Goal: Check status: Check status

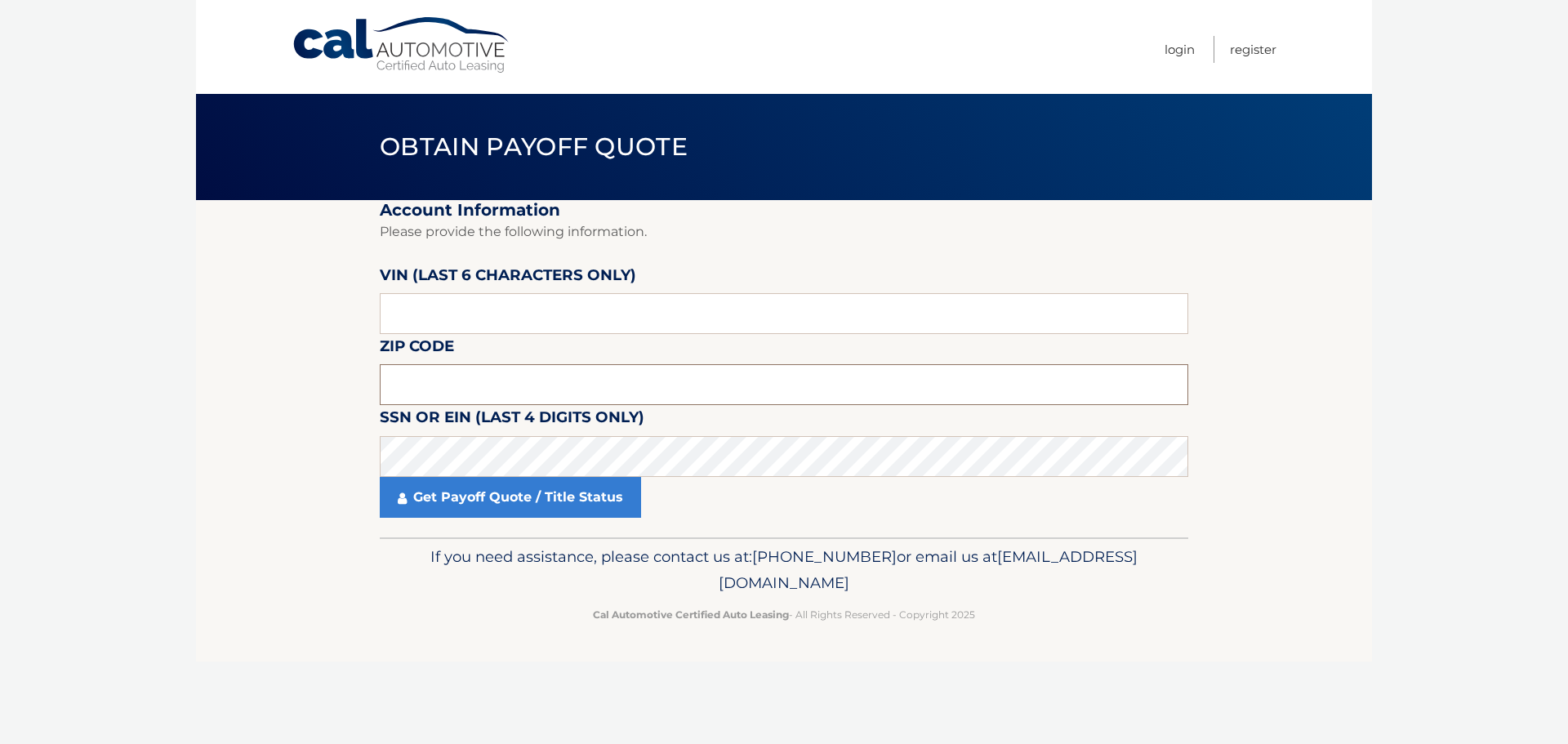
click at [489, 390] on input "text" at bounding box center [784, 384] width 808 height 41
type input "11718"
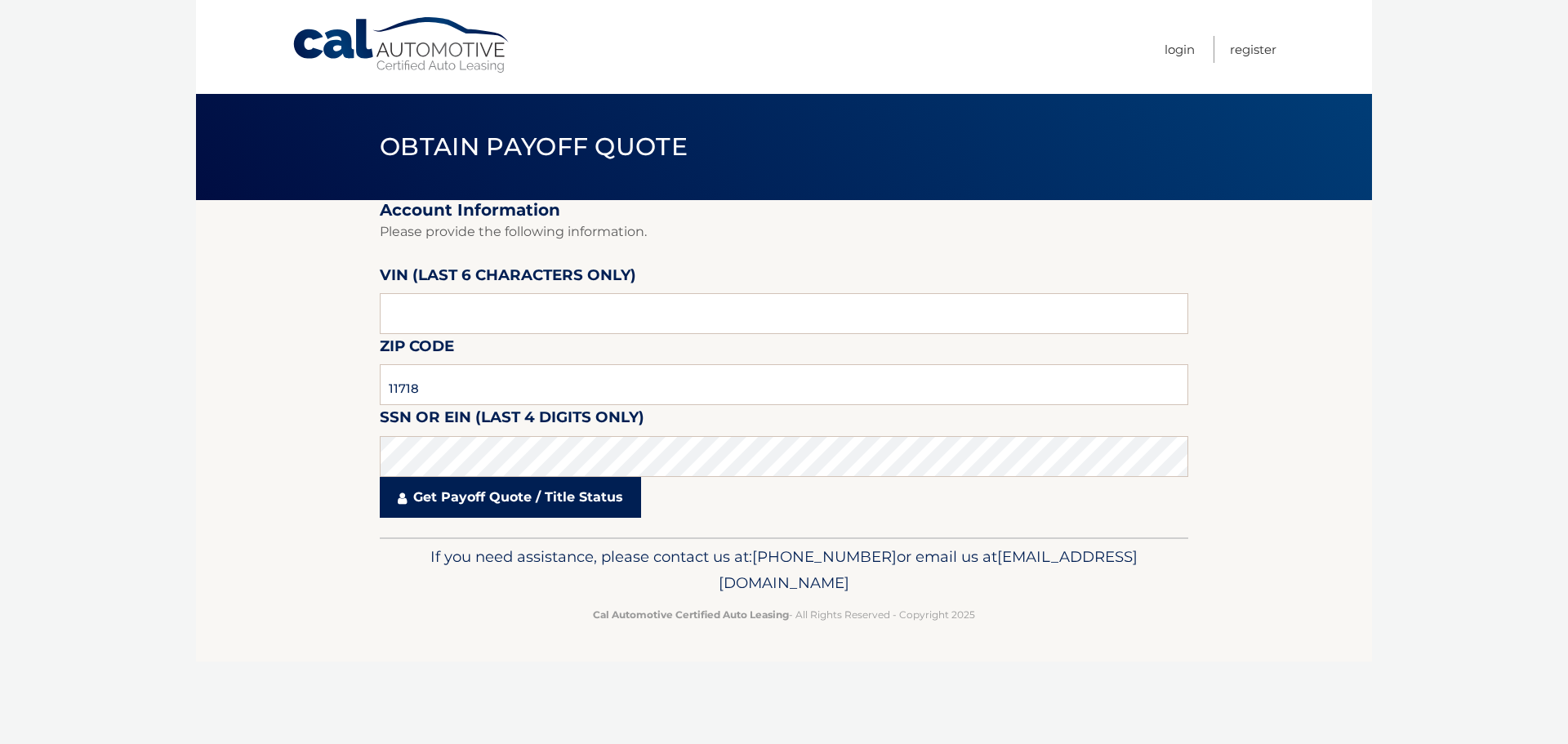
click at [514, 490] on link "Get Payoff Quote / Title Status" at bounding box center [510, 497] width 261 height 41
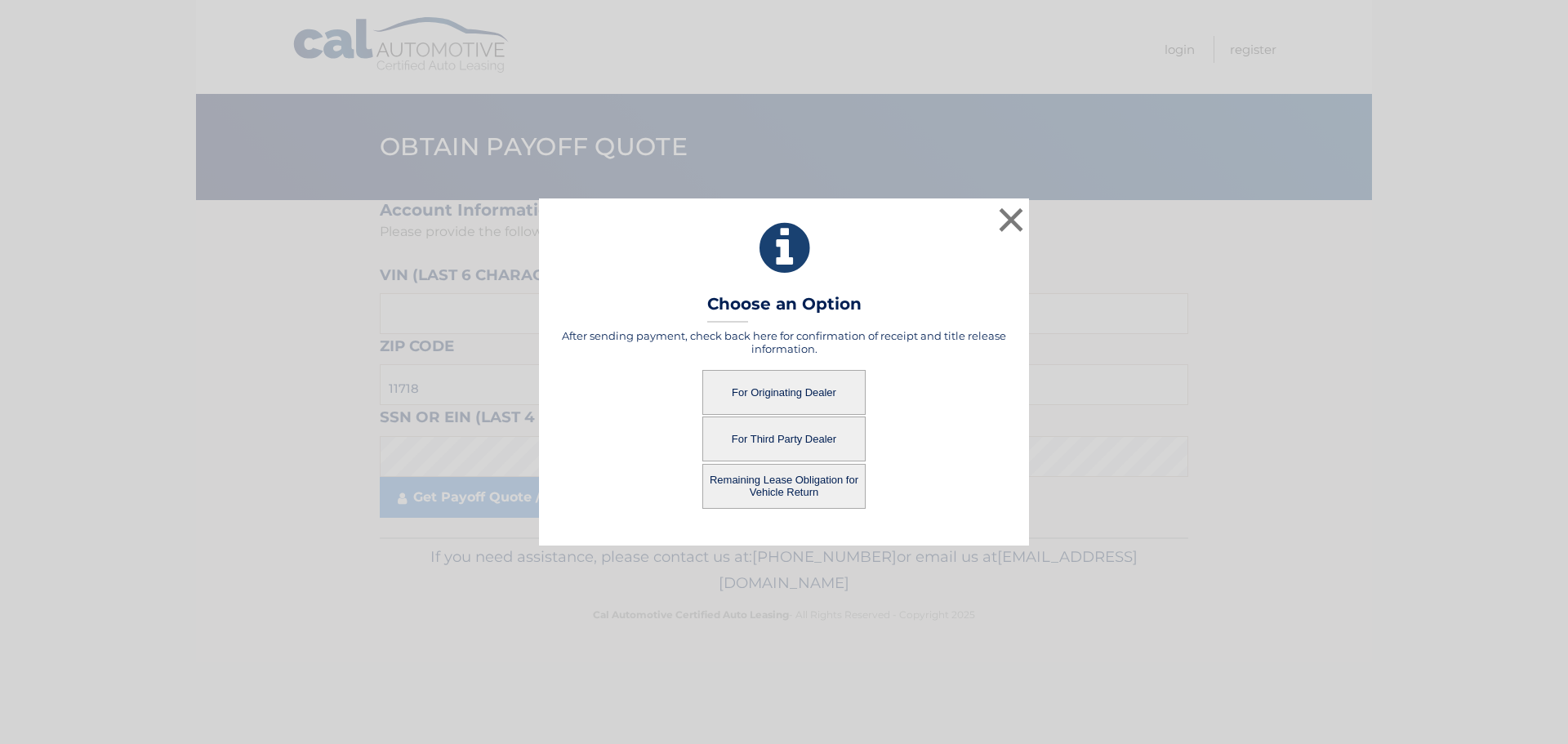
click at [818, 398] on button "For Originating Dealer" at bounding box center [783, 392] width 163 height 45
click at [791, 392] on button "For Originating Dealer" at bounding box center [783, 392] width 163 height 45
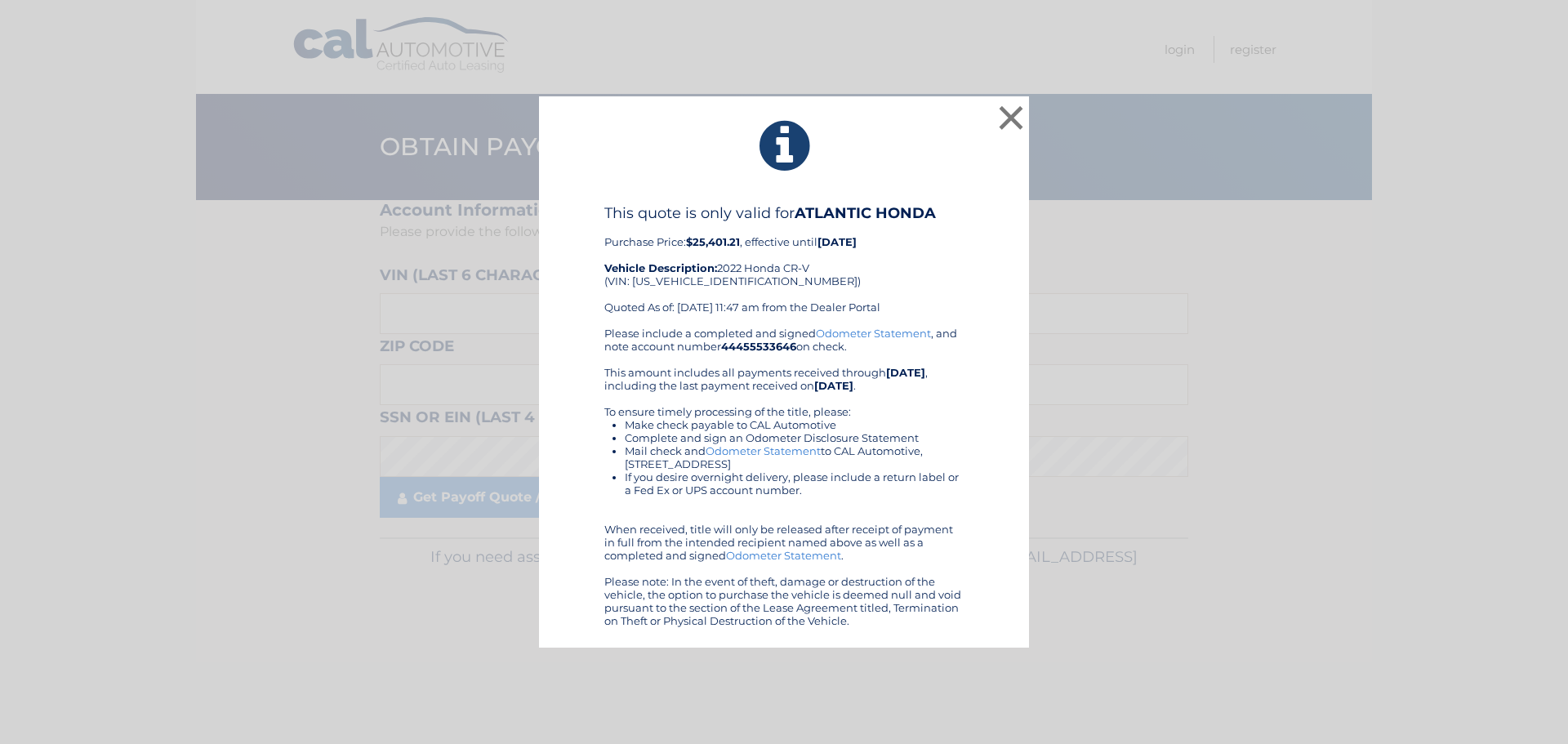
drag, startPoint x: 588, startPoint y: 195, endPoint x: 982, endPoint y: 633, distance: 588.6
click at [982, 633] on div "× This quote is only valid for ATLANTIC HONDA Purchase Price: $25,401.21 , effe…" at bounding box center [784, 372] width 490 height 552
click at [1024, 121] on button "×" at bounding box center [1011, 117] width 33 height 33
